Goal: Task Accomplishment & Management: Manage account settings

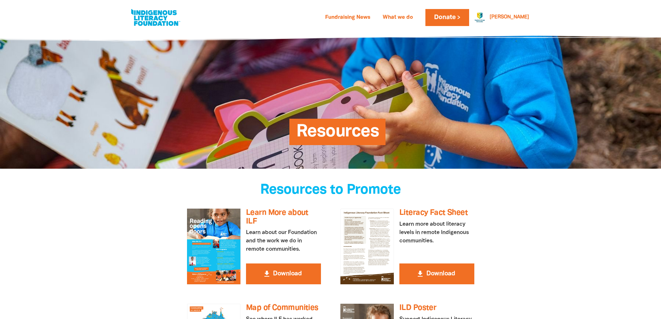
scroll to position [212, 0]
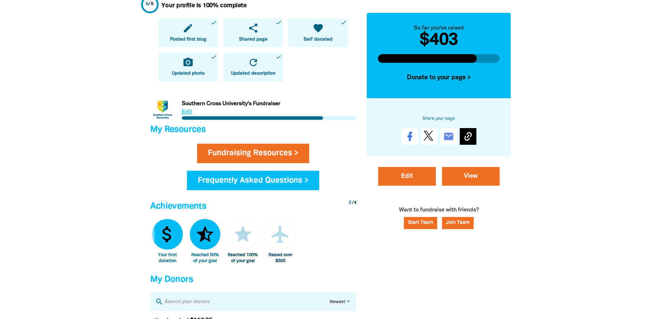
click at [470, 137] on icon at bounding box center [468, 136] width 7 height 9
click at [478, 177] on link "View" at bounding box center [471, 176] width 58 height 19
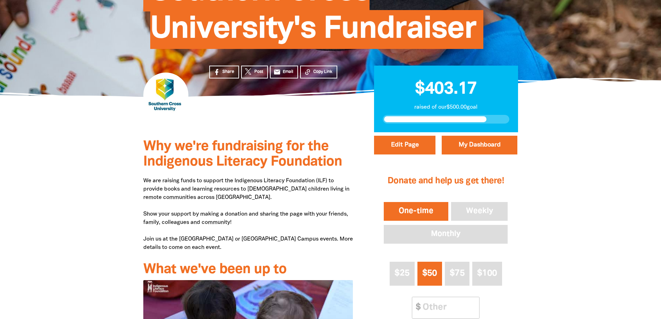
scroll to position [104, 0]
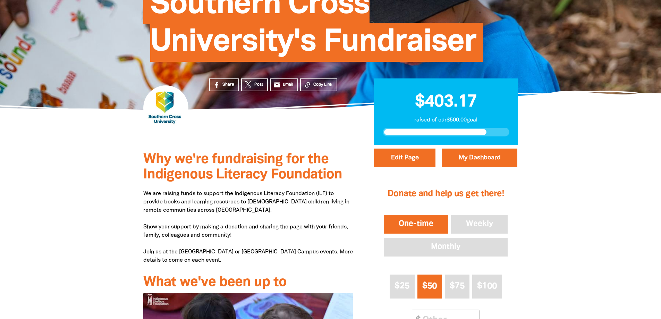
scroll to position [212, 0]
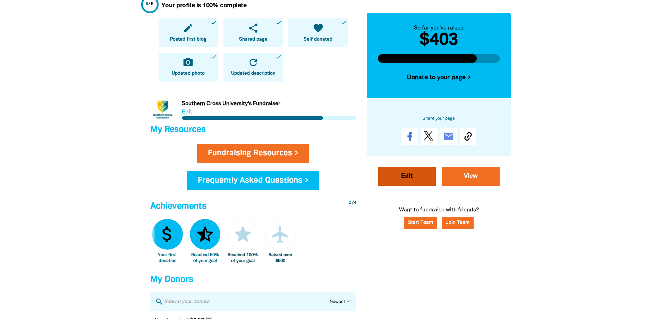
click at [406, 182] on link "Edit" at bounding box center [407, 176] width 58 height 19
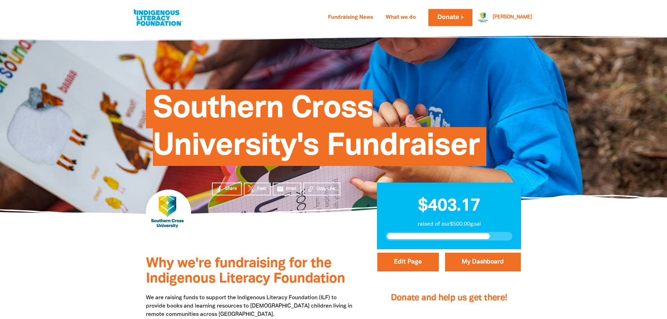
select select "Yes"
select select "Event"
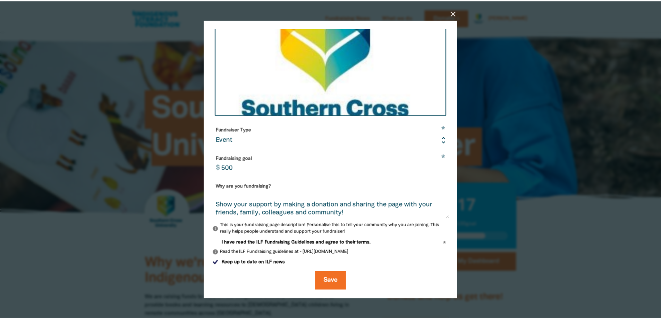
scroll to position [35, 0]
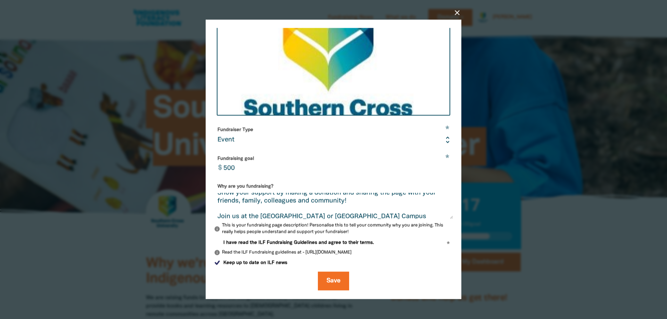
click at [239, 168] on input "500" at bounding box center [335, 164] width 233 height 22
type input "1000"
click at [329, 284] on button "Save" at bounding box center [333, 281] width 31 height 19
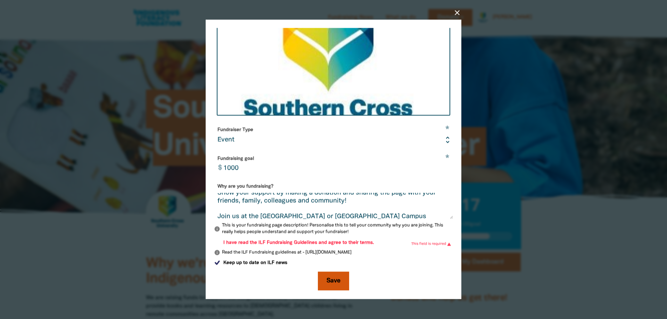
click at [329, 282] on button "Save" at bounding box center [333, 281] width 31 height 19
click at [456, 13] on icon "close" at bounding box center [457, 13] width 8 height 8
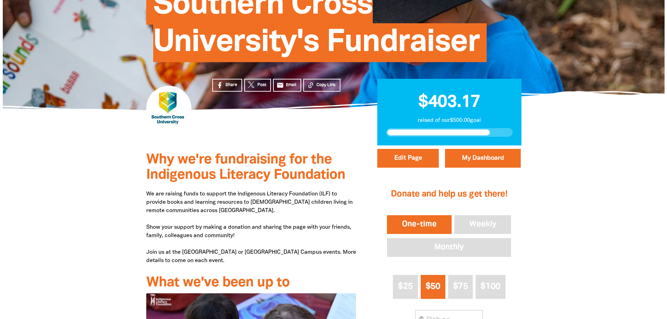
scroll to position [104, 0]
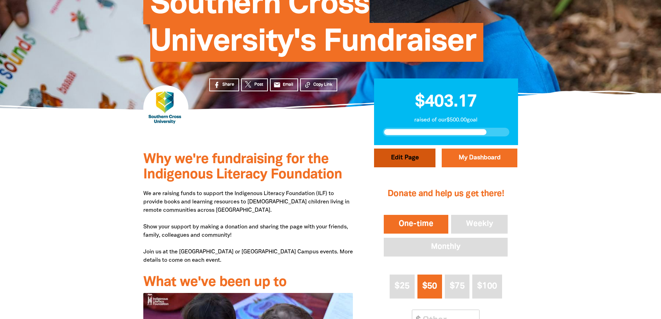
click at [410, 160] on button "Edit Page" at bounding box center [404, 158] width 61 height 19
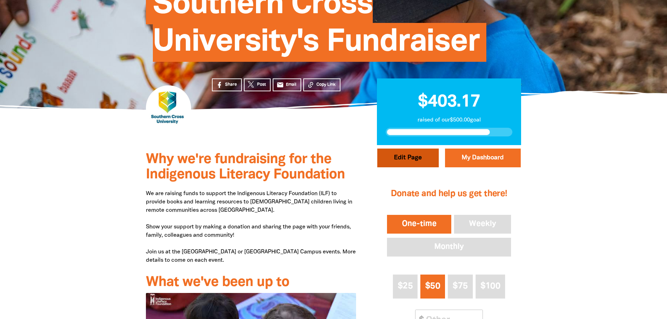
select select "Yes"
select select "Event"
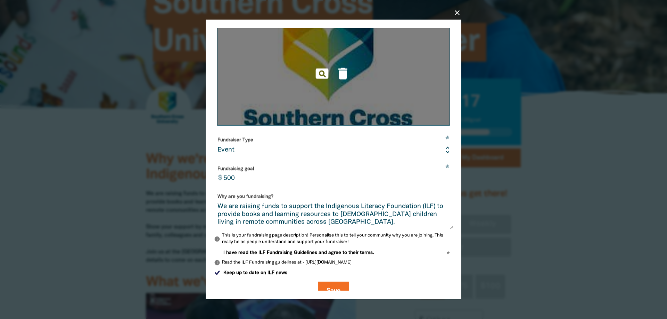
scroll to position [151, 0]
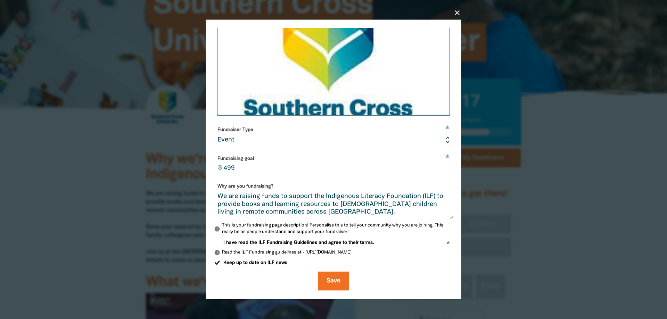
click at [441, 169] on input "499" at bounding box center [335, 164] width 233 height 22
click at [441, 166] on input "500" at bounding box center [335, 164] width 233 height 22
click at [441, 166] on input "501" at bounding box center [335, 164] width 233 height 22
click at [441, 166] on input "502" at bounding box center [335, 164] width 233 height 22
click at [442, 166] on input "826" at bounding box center [335, 164] width 233 height 22
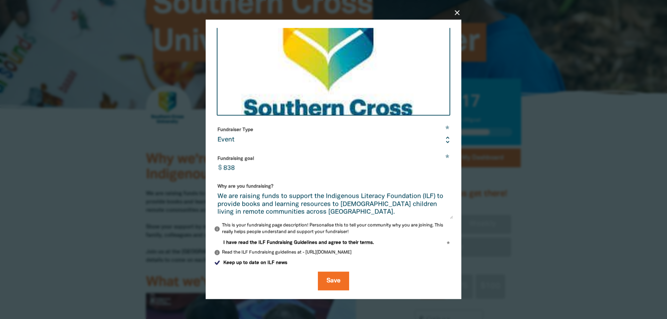
click at [442, 167] on input "838" at bounding box center [335, 164] width 233 height 22
click at [442, 167] on input "855" at bounding box center [335, 164] width 233 height 22
click at [442, 167] on input "977" at bounding box center [335, 164] width 233 height 22
click at [442, 167] on input "978" at bounding box center [335, 164] width 233 height 22
click at [442, 167] on input "979" at bounding box center [335, 164] width 233 height 22
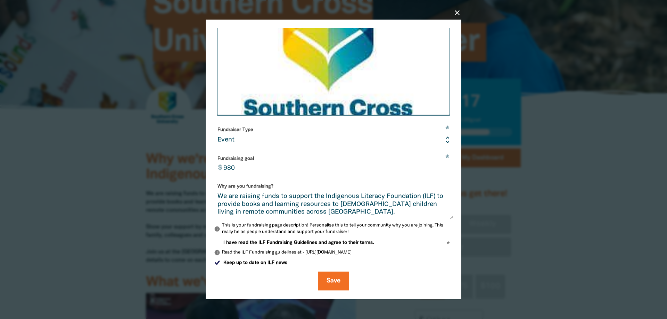
click at [442, 167] on input "980" at bounding box center [335, 164] width 233 height 22
click at [442, 167] on input "981" at bounding box center [335, 164] width 233 height 22
click at [442, 167] on input "982" at bounding box center [335, 164] width 233 height 22
click at [442, 167] on input "984" at bounding box center [335, 164] width 233 height 22
click at [442, 167] on input "985" at bounding box center [335, 164] width 233 height 22
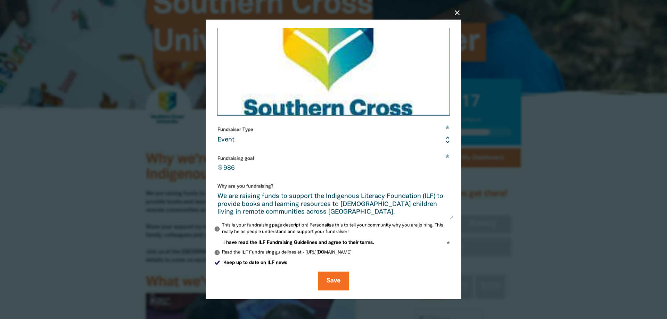
click at [442, 167] on input "986" at bounding box center [335, 164] width 233 height 22
click at [442, 167] on input "987" at bounding box center [335, 164] width 233 height 22
click at [442, 167] on input "1005" at bounding box center [335, 164] width 233 height 22
click at [440, 170] on input "1004" at bounding box center [335, 164] width 233 height 22
click at [440, 170] on input "1003" at bounding box center [335, 164] width 233 height 22
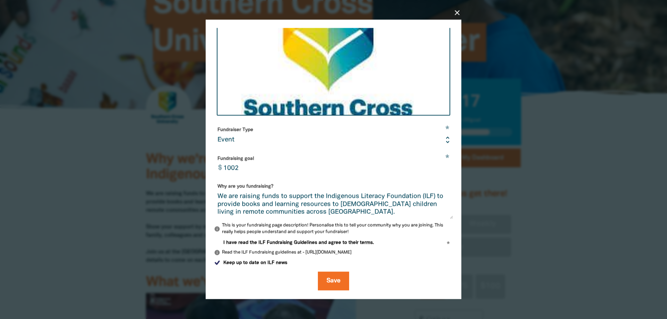
click at [440, 170] on input "1002" at bounding box center [335, 164] width 233 height 22
click at [440, 170] on input "1001" at bounding box center [335, 164] width 233 height 22
type input "1000"
click at [440, 170] on input "1000" at bounding box center [335, 164] width 233 height 22
click at [332, 284] on button "Save" at bounding box center [333, 281] width 31 height 19
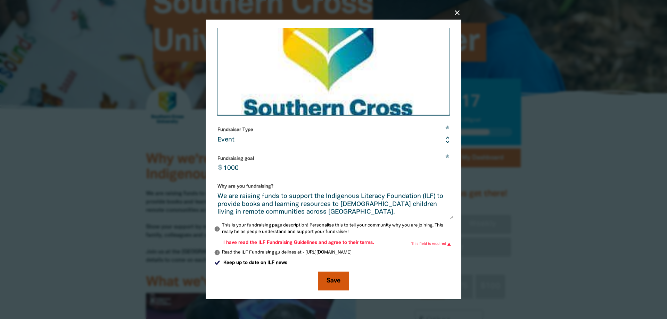
click at [328, 282] on button "Save" at bounding box center [333, 281] width 31 height 19
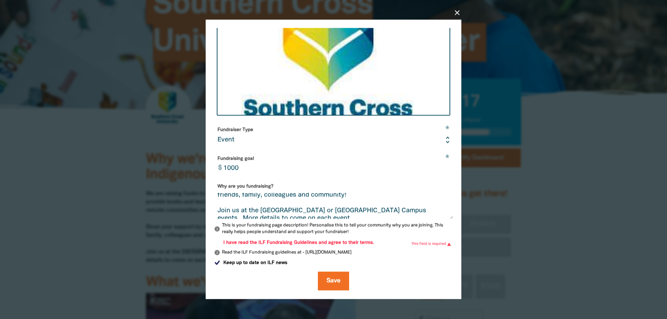
scroll to position [48, 0]
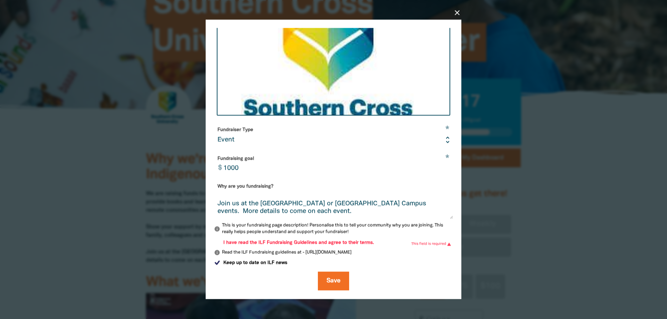
click at [391, 240] on form "* Your fundraising page name Southern Cross University's Fundraiser Are you fun…" at bounding box center [333, 95] width 239 height 391
click at [443, 248] on div "I have read the ILF Fundraising Guidelines and agree to their terms. * This fie…" at bounding box center [333, 249] width 239 height 16
click at [325, 281] on button "Save" at bounding box center [333, 281] width 31 height 19
click at [321, 282] on button "Save" at bounding box center [333, 281] width 31 height 19
click at [242, 244] on span "I have read the ILF Fundraising Guidelines and agree to their terms." at bounding box center [298, 243] width 150 height 7
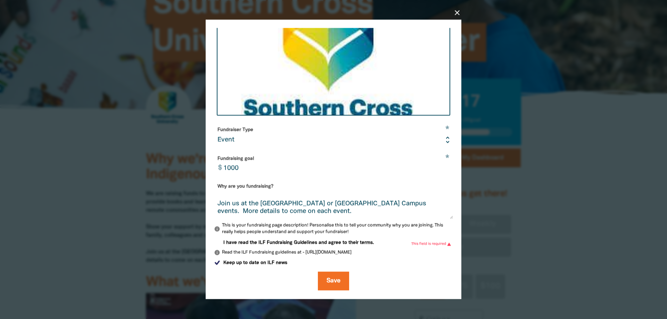
click at [220, 244] on input "I have read the ILF Fundraising Guidelines and agree to their terms." at bounding box center [217, 243] width 7 height 7
checkbox input "true"
click at [335, 285] on button "Save" at bounding box center [333, 281] width 31 height 19
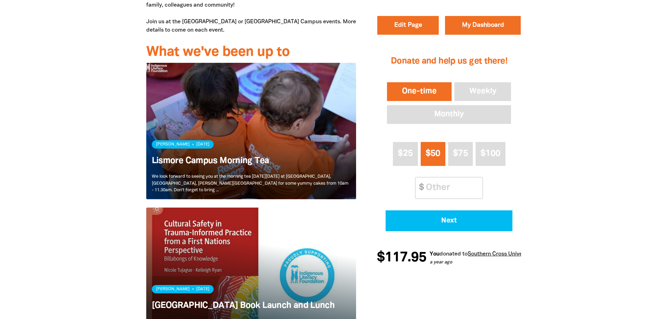
scroll to position [312, 0]
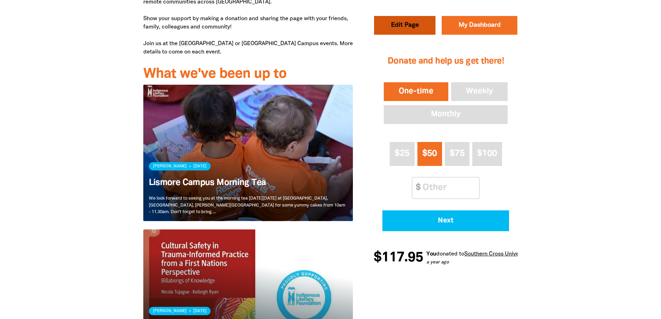
click at [404, 26] on button "Edit Page" at bounding box center [404, 25] width 61 height 19
select select "Yes"
select select "Event"
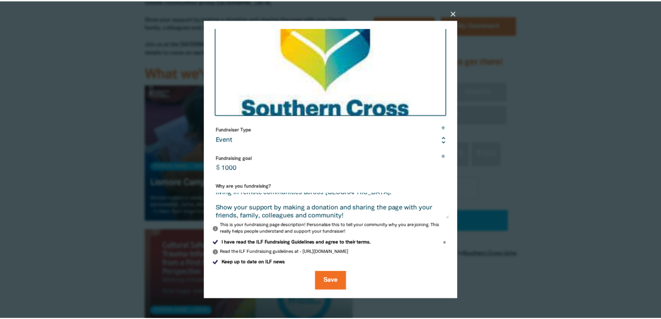
scroll to position [48, 0]
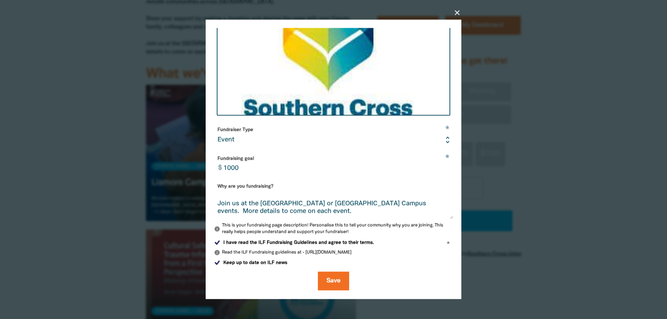
click at [459, 14] on icon "close" at bounding box center [457, 13] width 8 height 8
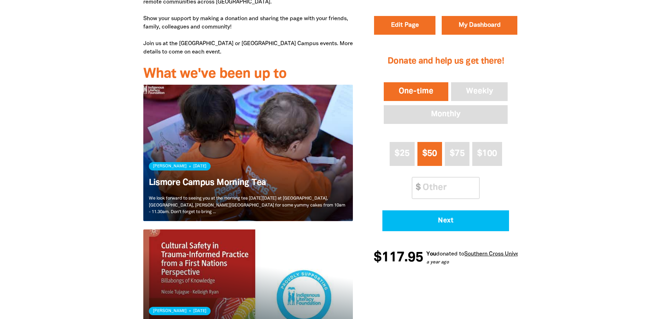
click at [289, 180] on link "Read more" at bounding box center [248, 153] width 210 height 136
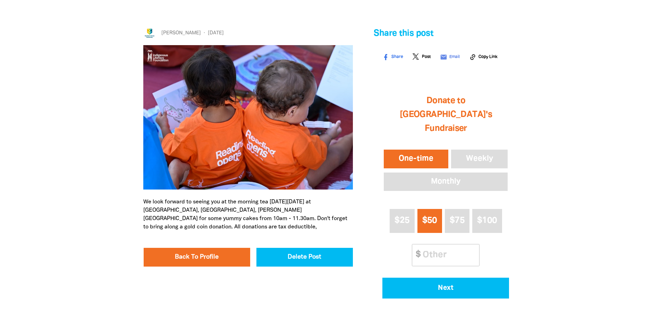
scroll to position [174, 0]
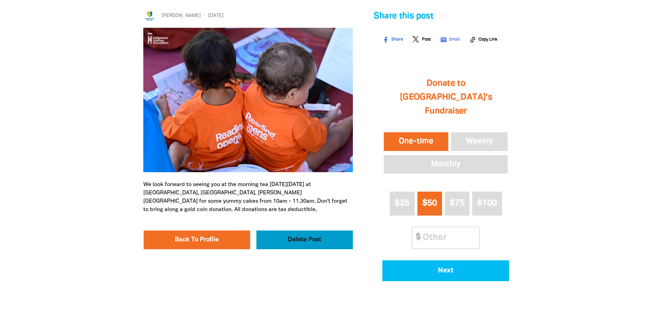
click at [302, 241] on button "Delete Post" at bounding box center [305, 240] width 97 height 19
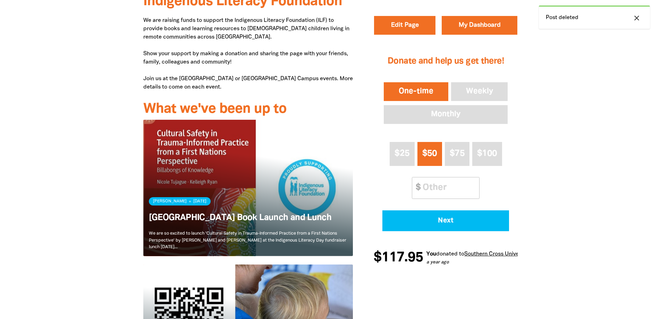
scroll to position [278, 0]
click at [300, 236] on link "Read more" at bounding box center [248, 187] width 210 height 136
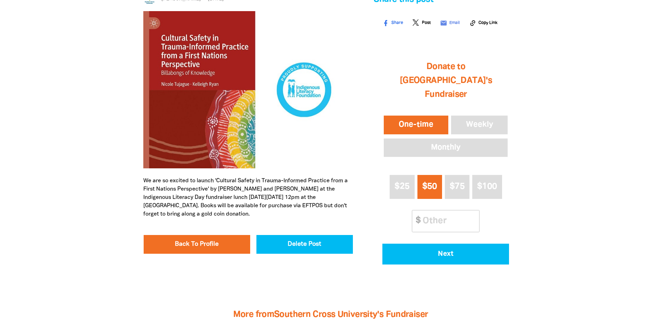
scroll to position [208, 0]
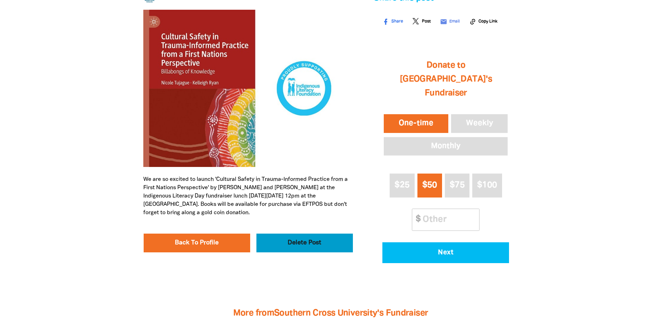
click at [306, 241] on button "Delete Post" at bounding box center [305, 243] width 97 height 19
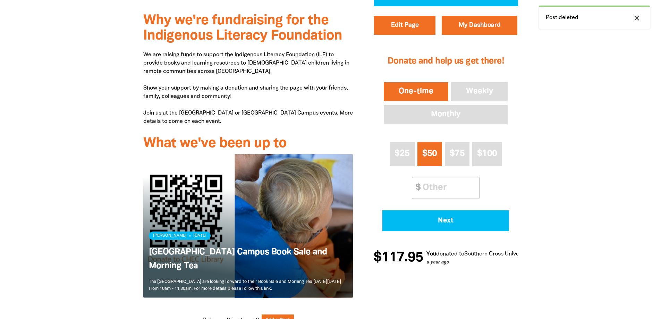
scroll to position [278, 0]
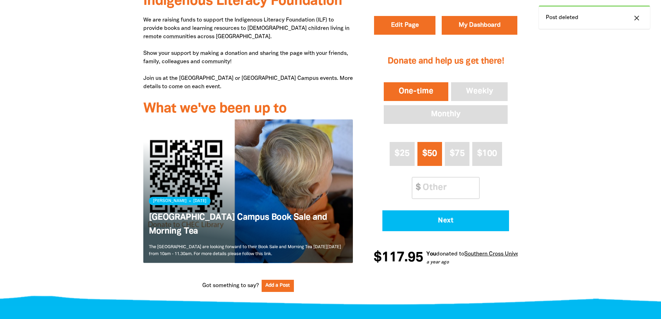
click at [274, 242] on link "Read more" at bounding box center [248, 190] width 210 height 143
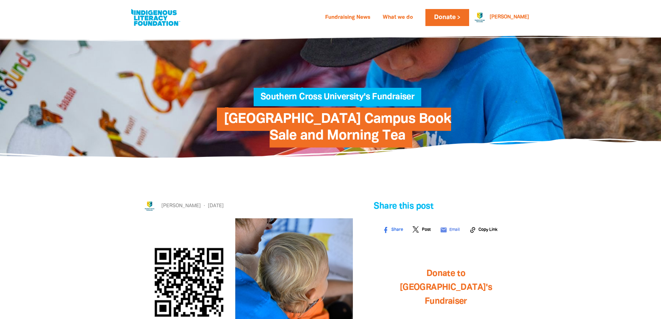
click at [299, 283] on img at bounding box center [248, 297] width 210 height 158
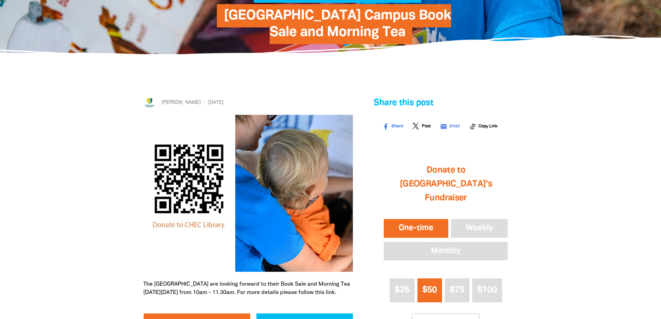
scroll to position [139, 0]
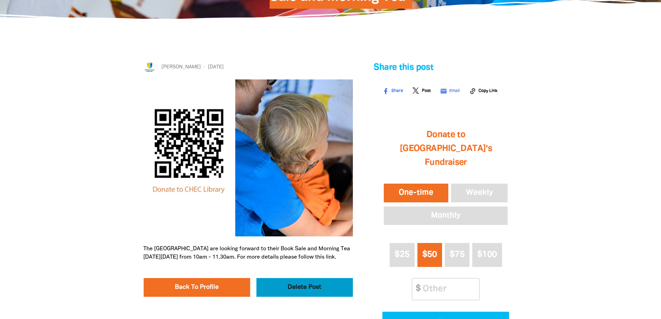
click at [298, 293] on button "Delete Post" at bounding box center [305, 287] width 97 height 19
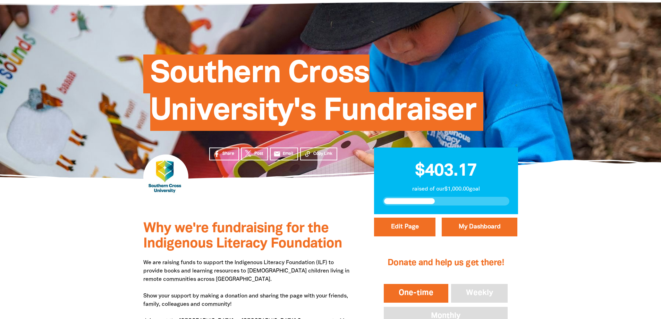
scroll to position [35, 0]
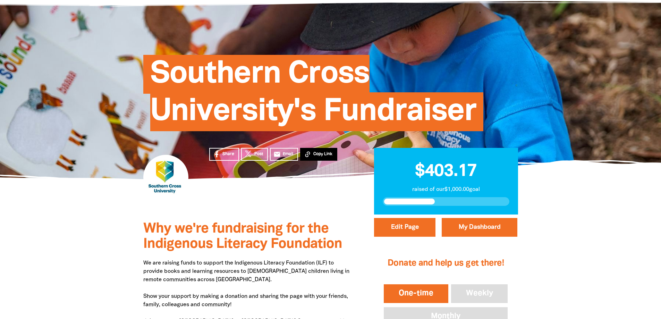
click at [318, 156] on span "Copy Link" at bounding box center [323, 154] width 19 height 6
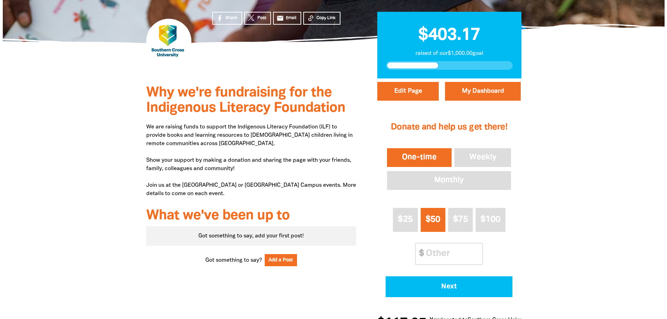
scroll to position [174, 0]
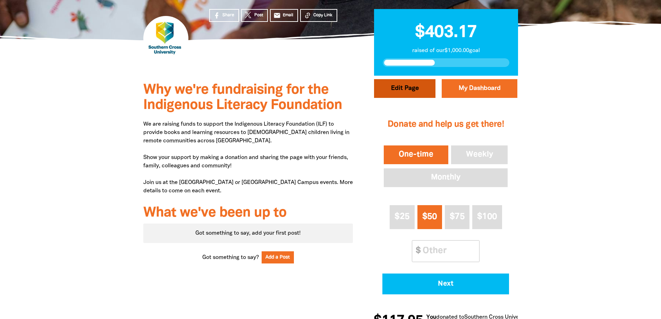
click at [410, 92] on button "Edit Page" at bounding box center [404, 88] width 61 height 19
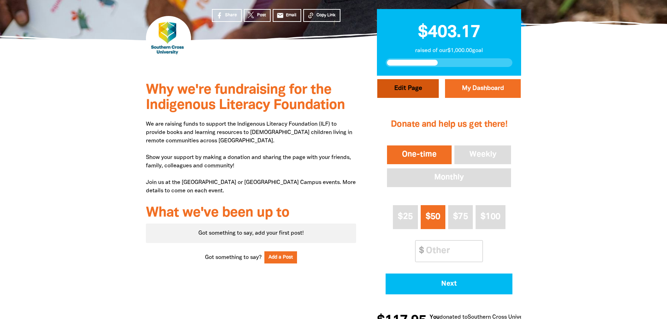
select select "Yes"
select select "Event"
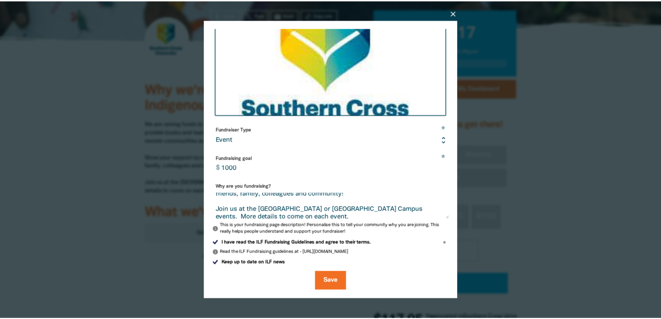
scroll to position [48, 0]
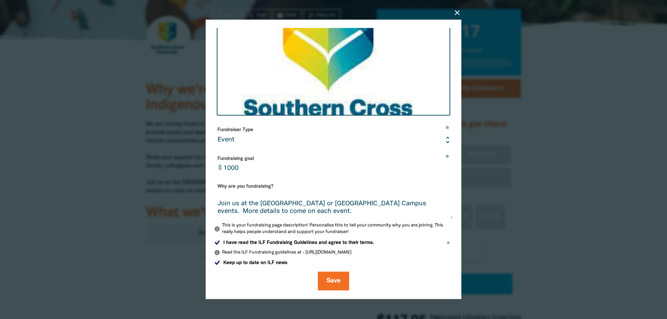
click at [401, 204] on textarea "We are raising funds to support the Indigenous Literacy Foundation (ILF) to pro…" at bounding box center [333, 206] width 239 height 26
type textarea "We are raising funds to support the Indigenous Literacy Foundation (ILF) to pro…"
click at [332, 282] on button "Save" at bounding box center [333, 281] width 31 height 19
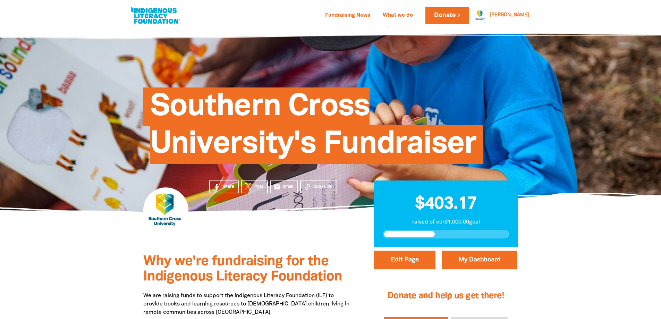
scroll to position [0, 0]
